Goal: Find specific page/section: Find specific page/section

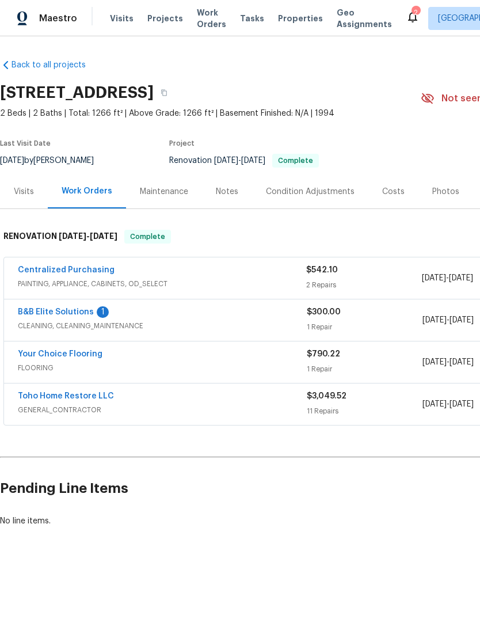
click at [442, 189] on div "Photos" at bounding box center [445, 192] width 27 height 12
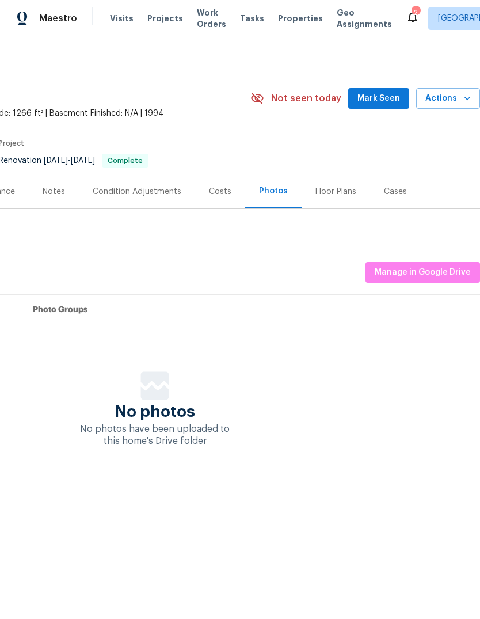
scroll to position [0, 170]
click at [455, 272] on span "Manage in Google Drive" at bounding box center [423, 272] width 96 height 14
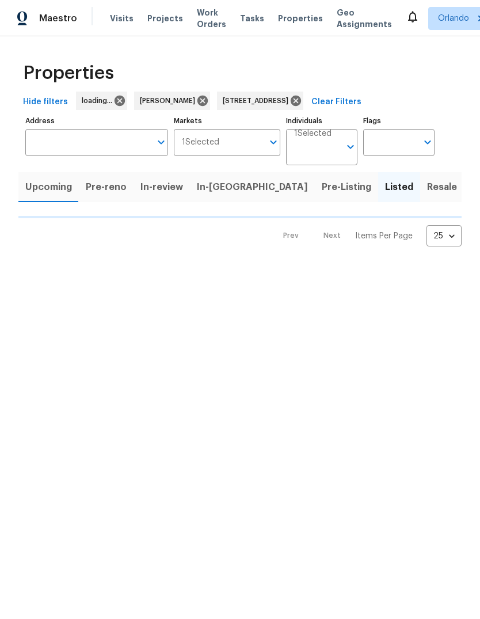
type input "[STREET_ADDRESS]"
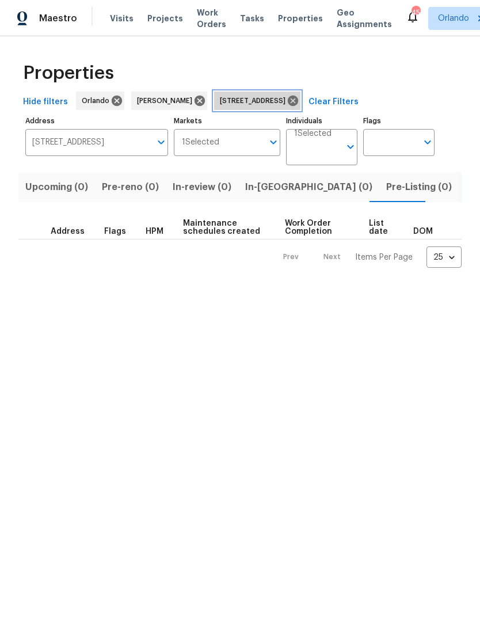
click at [290, 99] on span "[STREET_ADDRESS]" at bounding box center [255, 101] width 70 height 12
click at [299, 96] on icon at bounding box center [293, 100] width 13 height 13
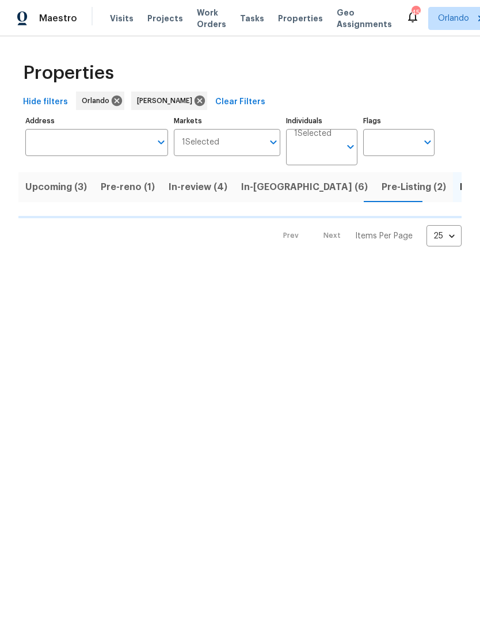
click at [275, 183] on span "In-[GEOGRAPHIC_DATA] (6)" at bounding box center [304, 187] width 127 height 16
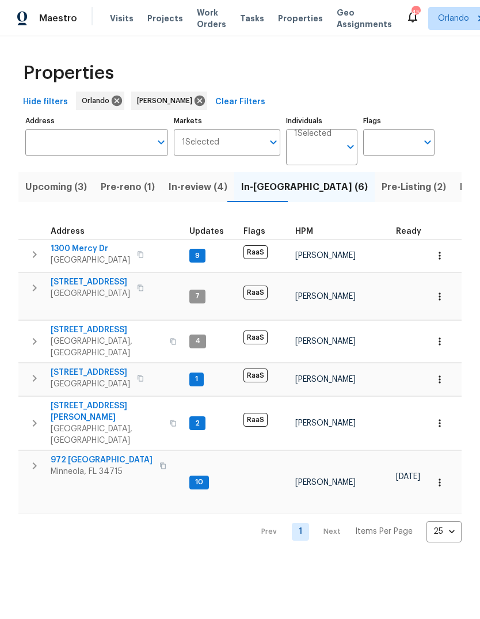
scroll to position [9, 0]
click at [64, 454] on span "972 [GEOGRAPHIC_DATA]" at bounding box center [102, 460] width 102 height 12
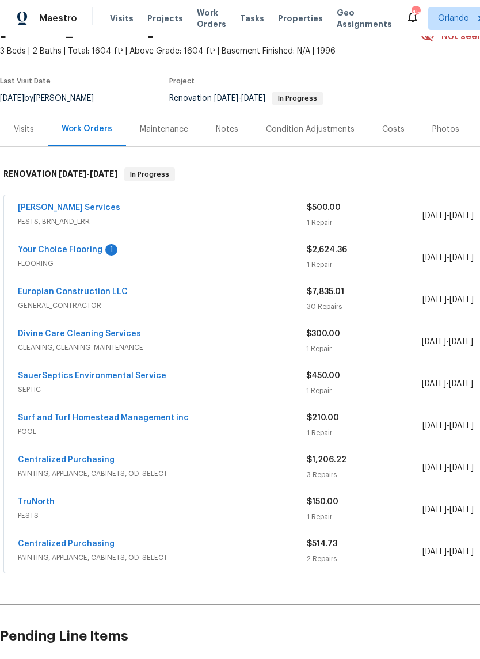
scroll to position [63, 0]
